Goal: Navigation & Orientation: Find specific page/section

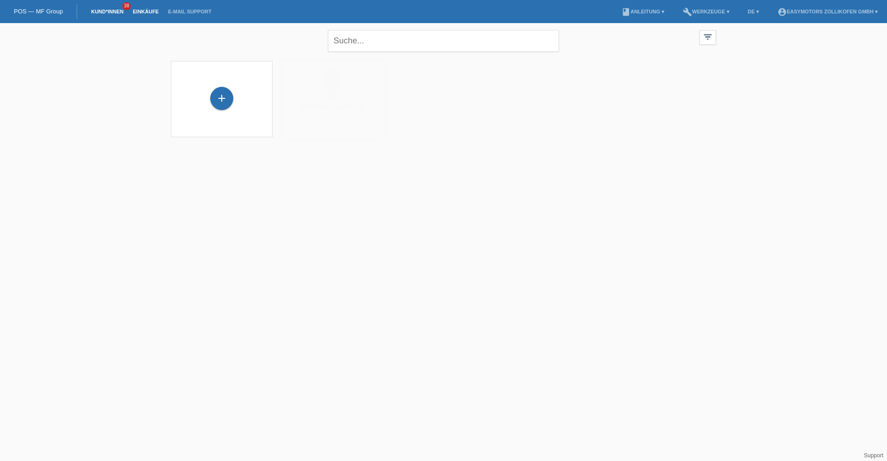
click at [146, 7] on li "Einkäufe" at bounding box center [145, 12] width 35 height 24
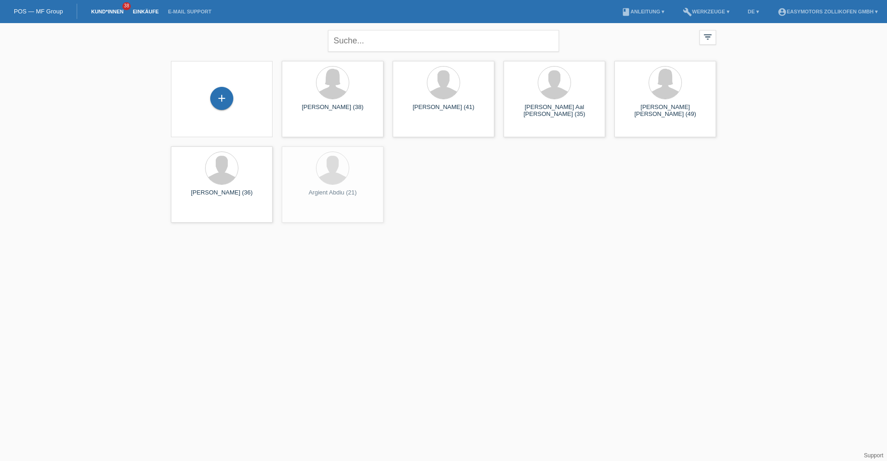
click at [143, 11] on link "Einkäufe" at bounding box center [145, 12] width 35 height 6
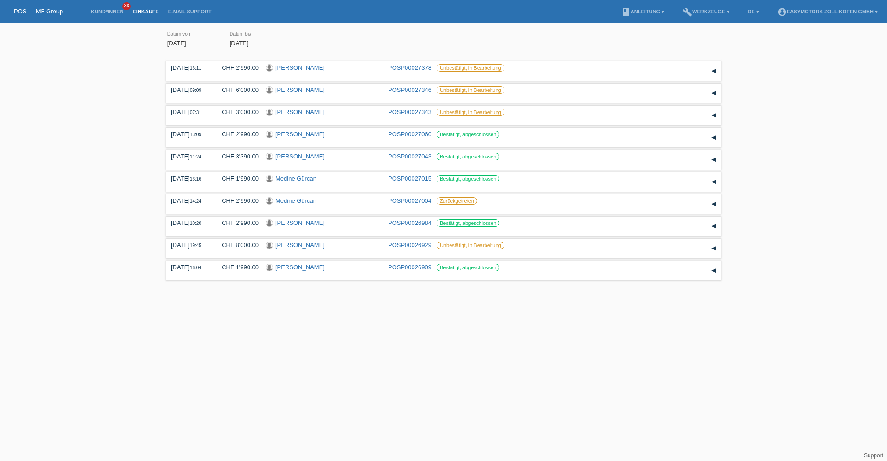
click at [199, 283] on html "POS — MF Group Kund*innen 38 Einkäufe E-Mail Support menu account_circle" at bounding box center [443, 141] width 887 height 283
